Goal: Register for event/course

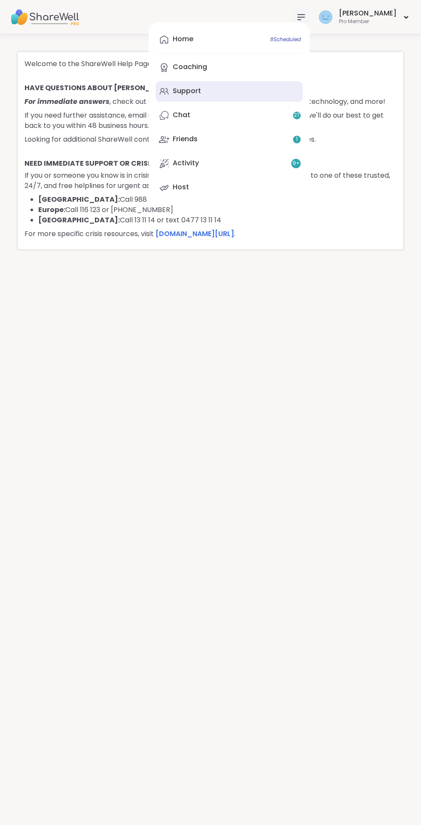
click at [201, 92] on div "Support" at bounding box center [187, 90] width 28 height 9
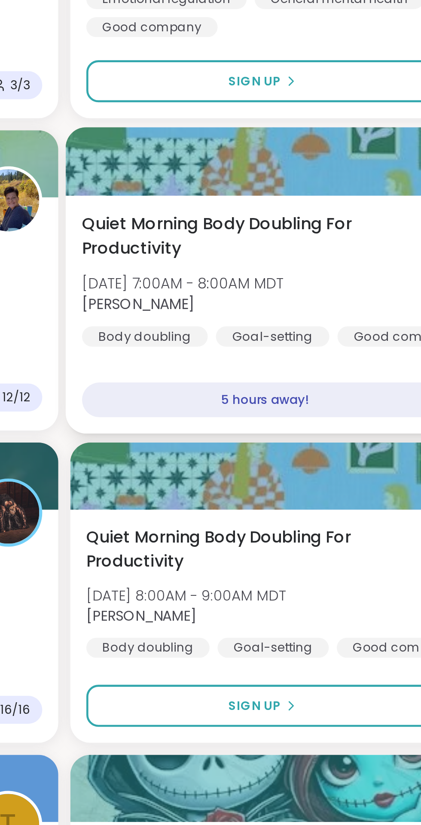
click at [276, 334] on div "Quiet Morning Body Doubling For Productivity Fri, Oct 10 | 7:00AM - 8:00AM MDT …" at bounding box center [312, 342] width 188 height 58
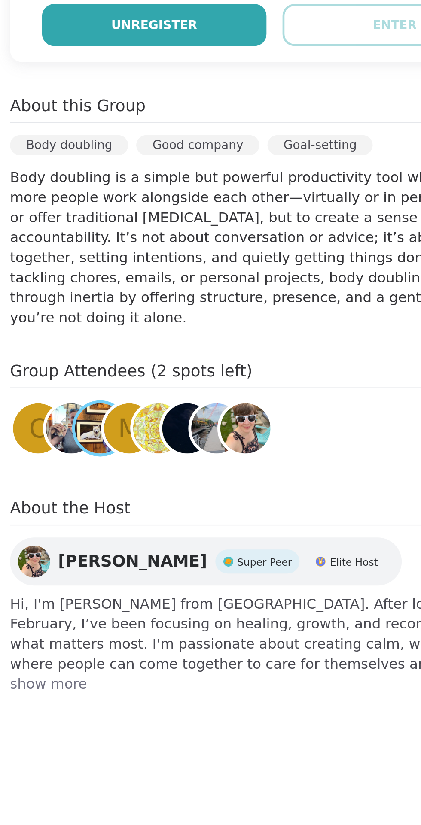
click at [258, 237] on span "Unregister" at bounding box center [249, 234] width 37 height 8
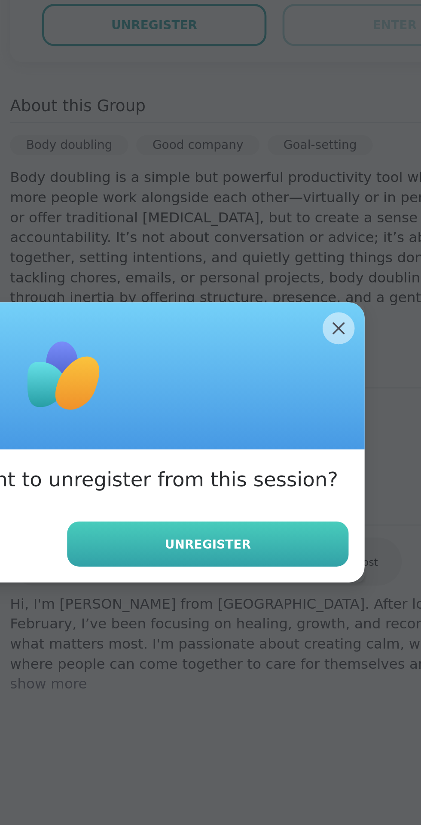
click at [275, 457] on span "Unregister" at bounding box center [272, 456] width 37 height 8
